Goal: Transaction & Acquisition: Purchase product/service

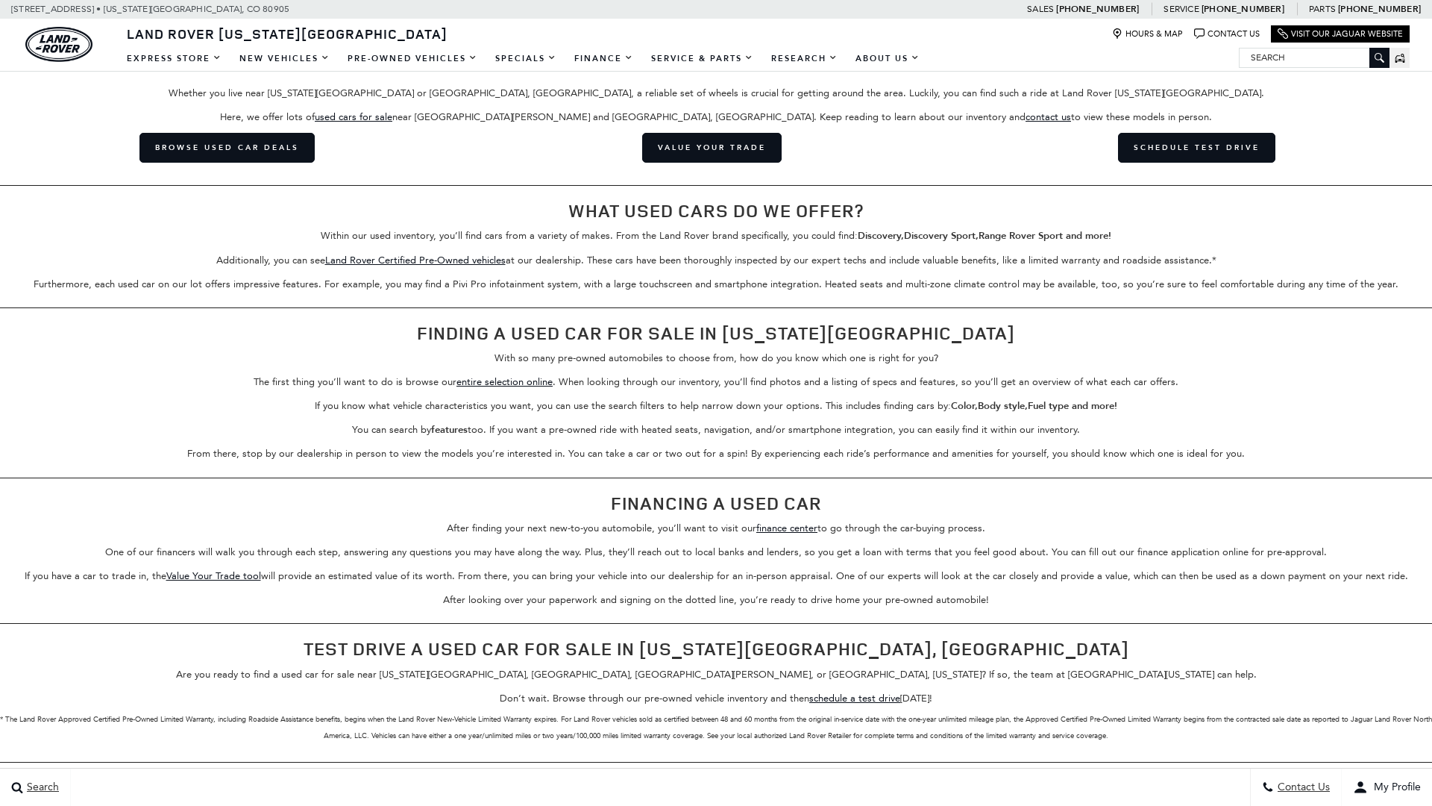
scroll to position [3347, 0]
